Goal: Information Seeking & Learning: Learn about a topic

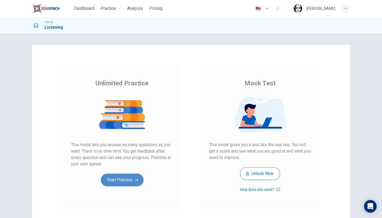
click at [121, 176] on button "Start Practice" at bounding box center [122, 179] width 43 height 13
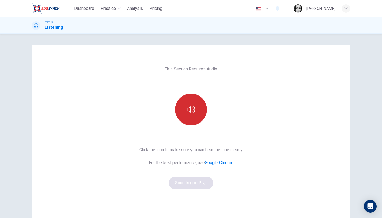
click at [197, 114] on button "button" at bounding box center [191, 109] width 32 height 32
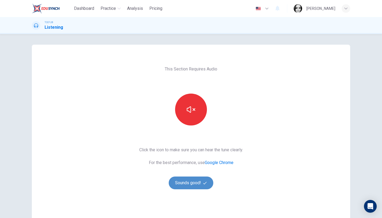
click at [200, 182] on button "Sounds good!" at bounding box center [191, 182] width 45 height 13
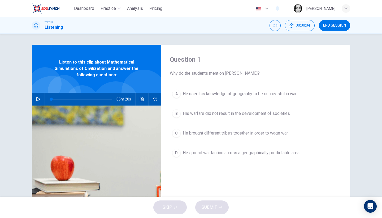
click at [335, 26] on span "END SESSION" at bounding box center [334, 25] width 23 height 4
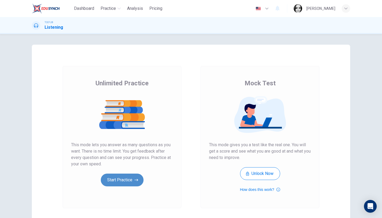
click at [133, 179] on button "Start Practice" at bounding box center [122, 179] width 43 height 13
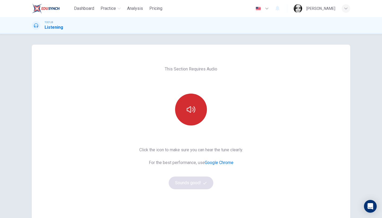
click at [185, 104] on button "button" at bounding box center [191, 109] width 32 height 32
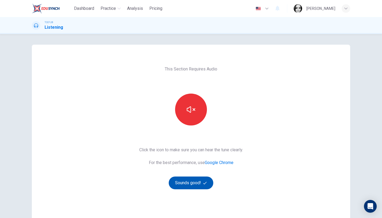
click at [183, 187] on button "Sounds good!" at bounding box center [191, 182] width 45 height 13
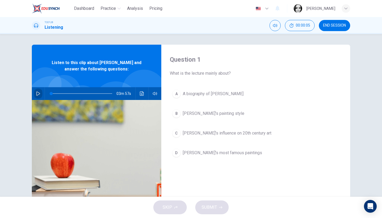
click at [37, 94] on icon "button" at bounding box center [38, 93] width 4 height 4
click at [215, 96] on span "A biography of [PERSON_NAME]" at bounding box center [213, 93] width 61 height 6
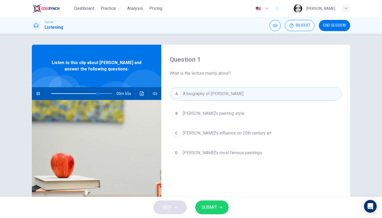
click at [215, 206] on span "SUBMIT" at bounding box center [209, 206] width 15 height 7
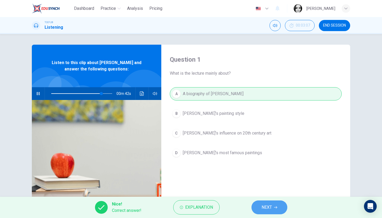
click at [264, 210] on span "NEXT" at bounding box center [267, 206] width 10 height 7
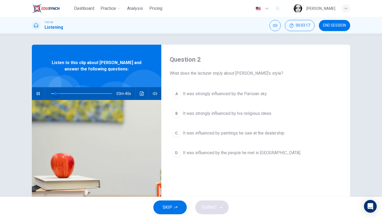
click at [55, 94] on span at bounding box center [81, 93] width 61 height 7
click at [245, 93] on span "It was strongly influenced by the Parisian sky" at bounding box center [225, 93] width 84 height 6
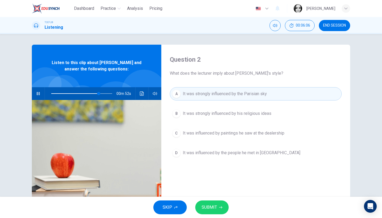
click at [220, 207] on icon "button" at bounding box center [220, 206] width 3 height 3
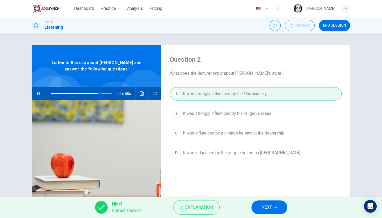
click at [274, 214] on button "NEXT" at bounding box center [270, 207] width 36 height 14
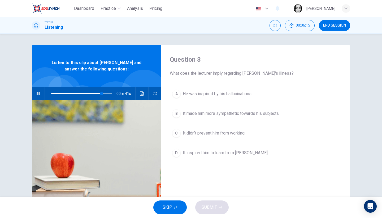
click at [228, 95] on span "He was inspired by his hallucinations" at bounding box center [217, 93] width 69 height 6
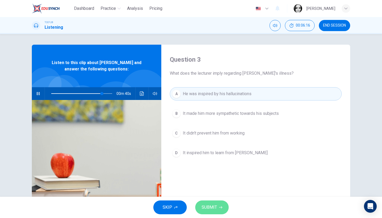
click at [214, 207] on span "SUBMIT" at bounding box center [209, 206] width 15 height 7
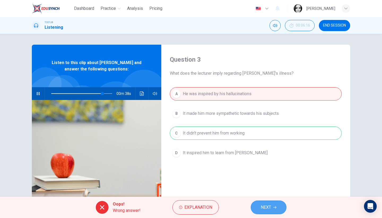
click at [275, 204] on button "NEXT" at bounding box center [269, 207] width 36 height 14
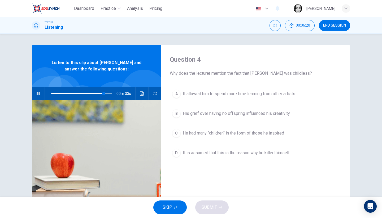
click at [244, 99] on button "A It allowed him to spend more time learning from other artists" at bounding box center [256, 93] width 172 height 13
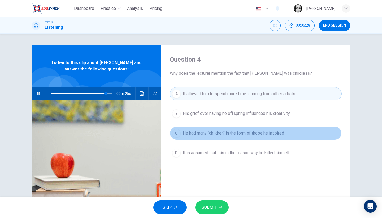
click at [244, 138] on button "C He had many "children" in the form of those he inspired" at bounding box center [256, 132] width 172 height 13
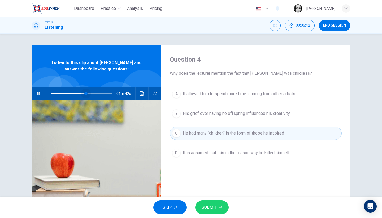
click at [85, 93] on span at bounding box center [81, 93] width 61 height 7
click at [222, 206] on icon "button" at bounding box center [220, 206] width 3 height 3
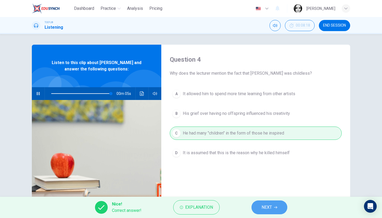
click at [281, 210] on button "NEXT" at bounding box center [270, 207] width 36 height 14
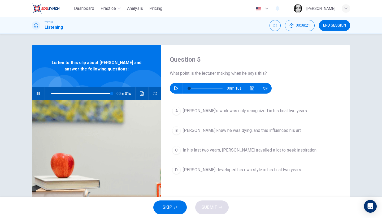
type input "100"
click at [176, 87] on icon "button" at bounding box center [176, 88] width 4 height 4
type input "0"
click at [276, 113] on span "[PERSON_NAME]'s work was only recognized in his final two years" at bounding box center [245, 110] width 124 height 6
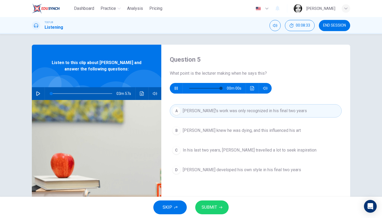
type input "0"
click at [232, 154] on button "C In his last two years, [PERSON_NAME] travelled a lot to seek inspiration" at bounding box center [256, 149] width 172 height 13
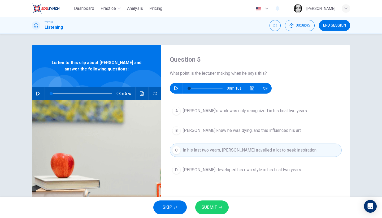
click at [247, 170] on span "[PERSON_NAME] developed his own style in his final two years" at bounding box center [242, 169] width 118 height 6
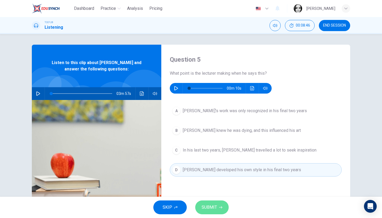
click at [211, 206] on span "SUBMIT" at bounding box center [209, 206] width 15 height 7
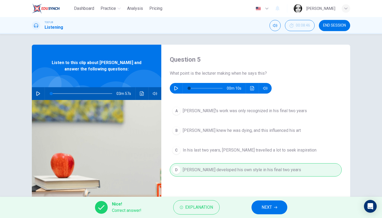
click at [272, 204] on span "NEXT" at bounding box center [267, 206] width 10 height 7
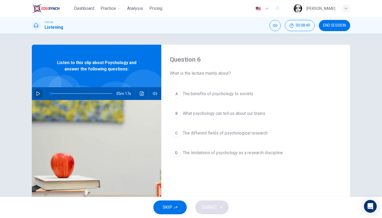
click at [37, 93] on icon "button" at bounding box center [38, 93] width 4 height 4
click at [240, 133] on span "The different fields of psychological research" at bounding box center [225, 133] width 85 height 6
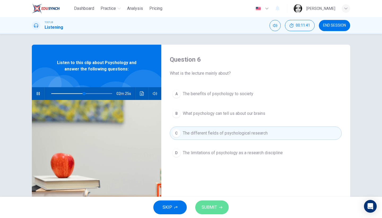
click at [215, 205] on span "SUBMIT" at bounding box center [209, 206] width 15 height 7
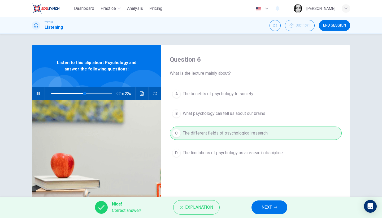
click at [274, 209] on button "NEXT" at bounding box center [270, 207] width 36 height 14
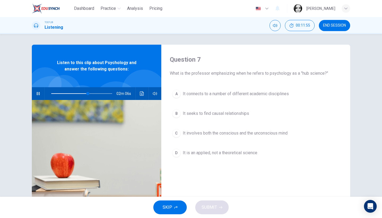
click at [285, 131] on span "It involves both the conscious and the unconscious mind" at bounding box center [235, 133] width 105 height 6
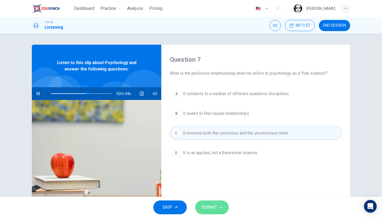
click at [215, 207] on span "SUBMIT" at bounding box center [209, 206] width 15 height 7
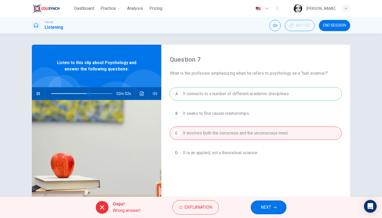
click at [267, 201] on button "NEXT" at bounding box center [269, 207] width 36 height 14
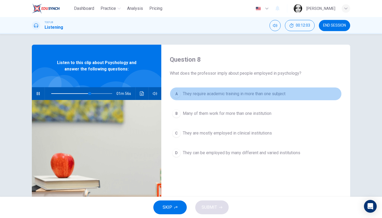
click at [269, 95] on span "They require academic training in more than one subject" at bounding box center [234, 93] width 103 height 6
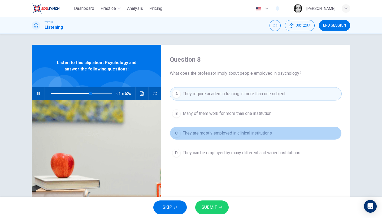
click at [273, 135] on button "C They are mostly employed in clinical institutions" at bounding box center [256, 132] width 172 height 13
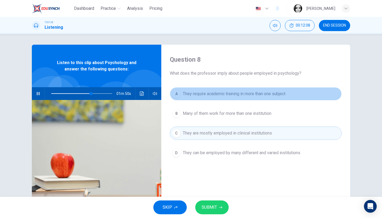
click at [251, 96] on span "They require academic training in more than one subject" at bounding box center [234, 93] width 103 height 6
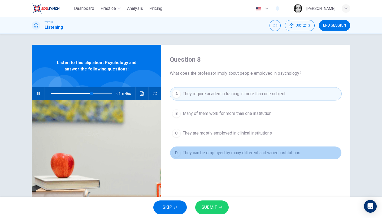
click at [249, 153] on span "They can be employed by many different and varied institutions" at bounding box center [242, 152] width 118 height 6
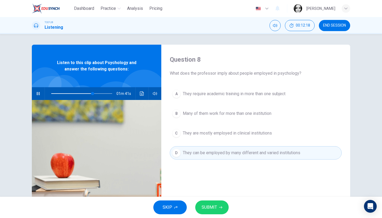
click at [214, 203] on button "SUBMIT" at bounding box center [211, 207] width 33 height 14
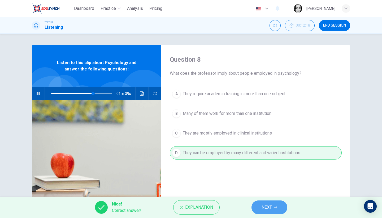
click at [267, 208] on span "NEXT" at bounding box center [267, 206] width 10 height 7
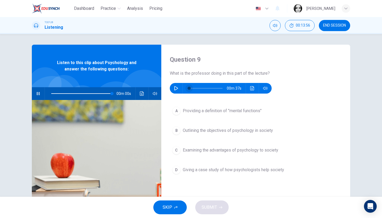
type input "0"
click at [188, 89] on span at bounding box center [189, 87] width 3 height 3
click at [177, 89] on icon "button" at bounding box center [176, 88] width 4 height 4
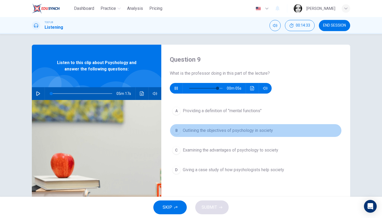
click at [214, 129] on span "Outlining the objectives of psychology in society" at bounding box center [228, 130] width 90 height 6
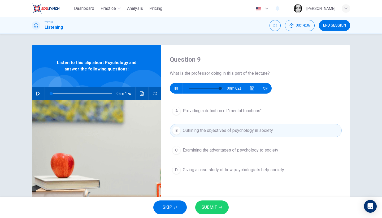
click at [213, 204] on span "SUBMIT" at bounding box center [209, 206] width 15 height 7
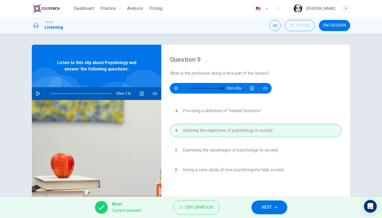
type input "0"
click at [268, 207] on span "NEXT" at bounding box center [267, 206] width 10 height 7
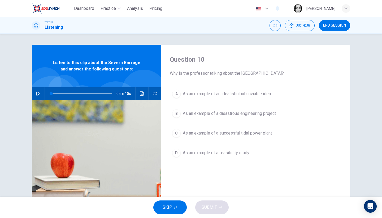
click at [332, 25] on span "END SESSION" at bounding box center [334, 25] width 23 height 4
